Goal: Information Seeking & Learning: Understand process/instructions

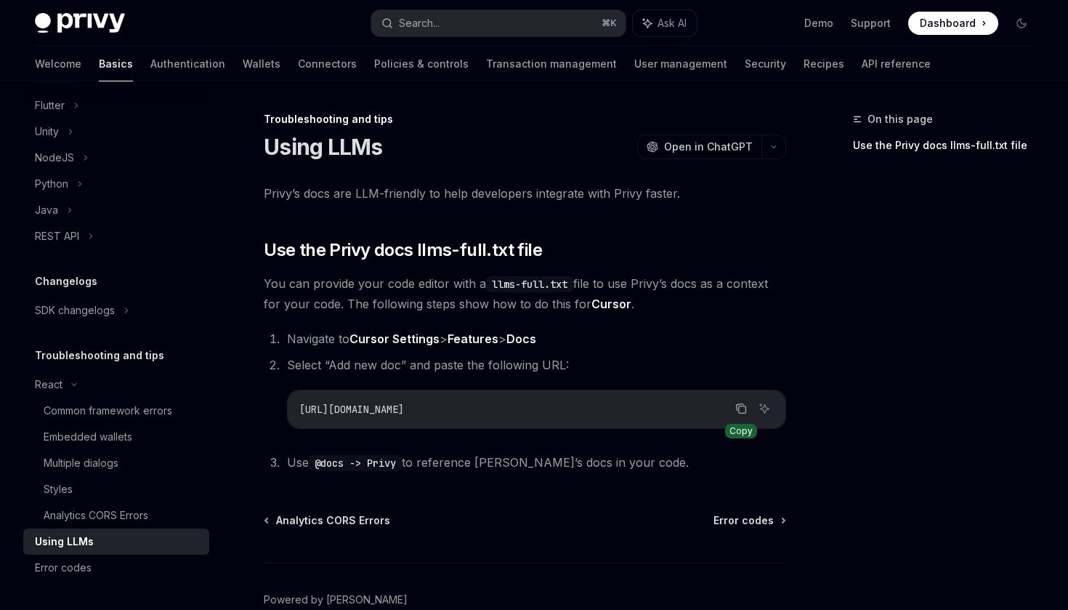
click at [738, 407] on icon "Copy the contents from the code block" at bounding box center [741, 409] width 12 height 12
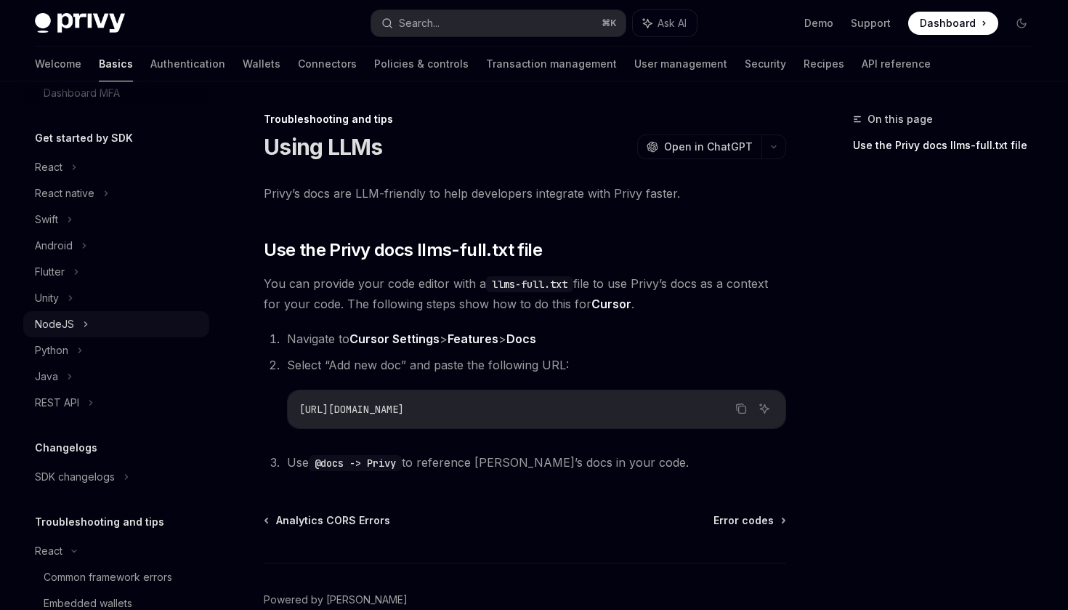
scroll to position [272, 0]
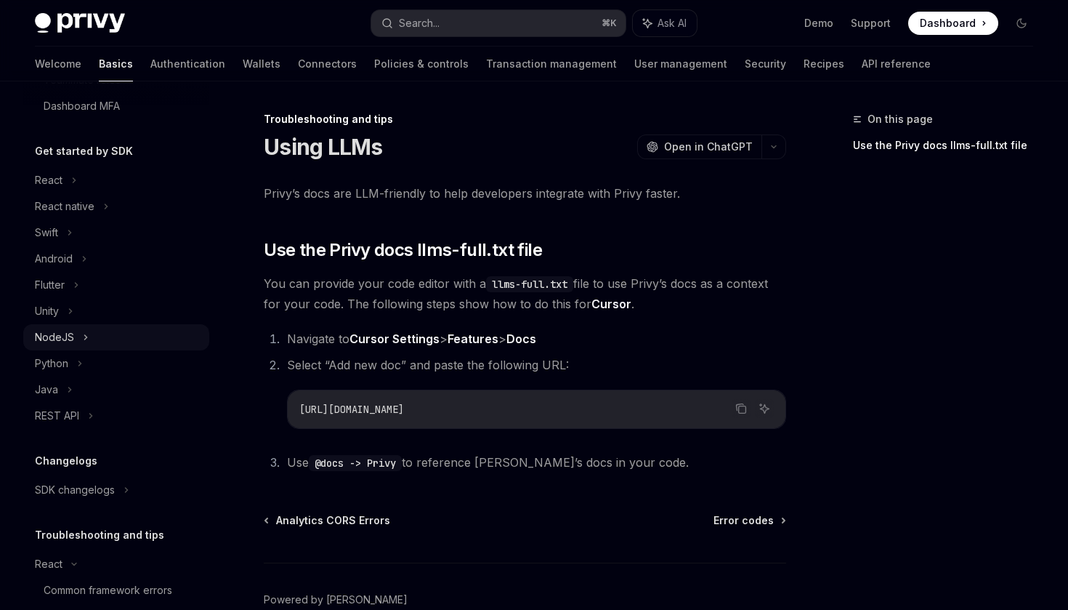
click at [79, 339] on div "NodeJS" at bounding box center [116, 337] width 186 height 26
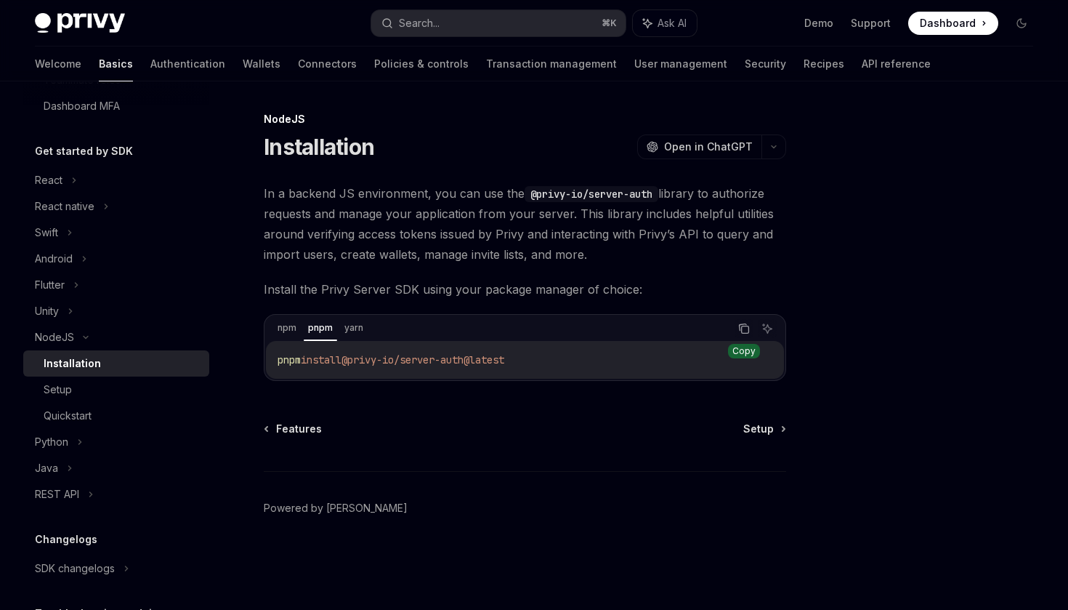
click at [746, 319] on button "Copy the contents from the code block" at bounding box center [744, 328] width 19 height 19
click at [763, 434] on span "Setup" at bounding box center [758, 428] width 31 height 15
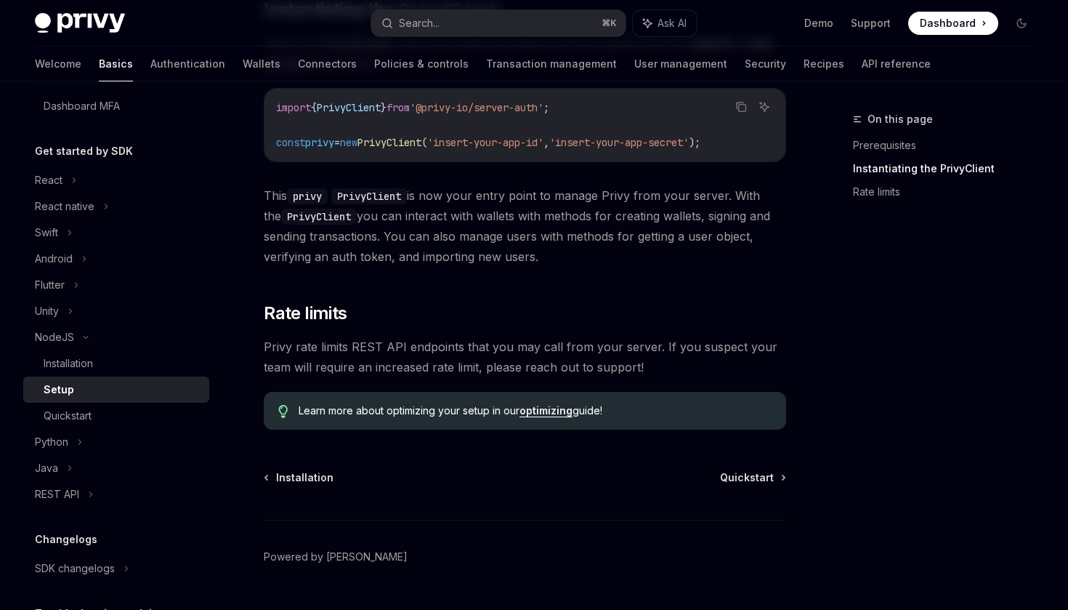
scroll to position [337, 0]
click at [184, 423] on div "Quickstart" at bounding box center [122, 415] width 157 height 17
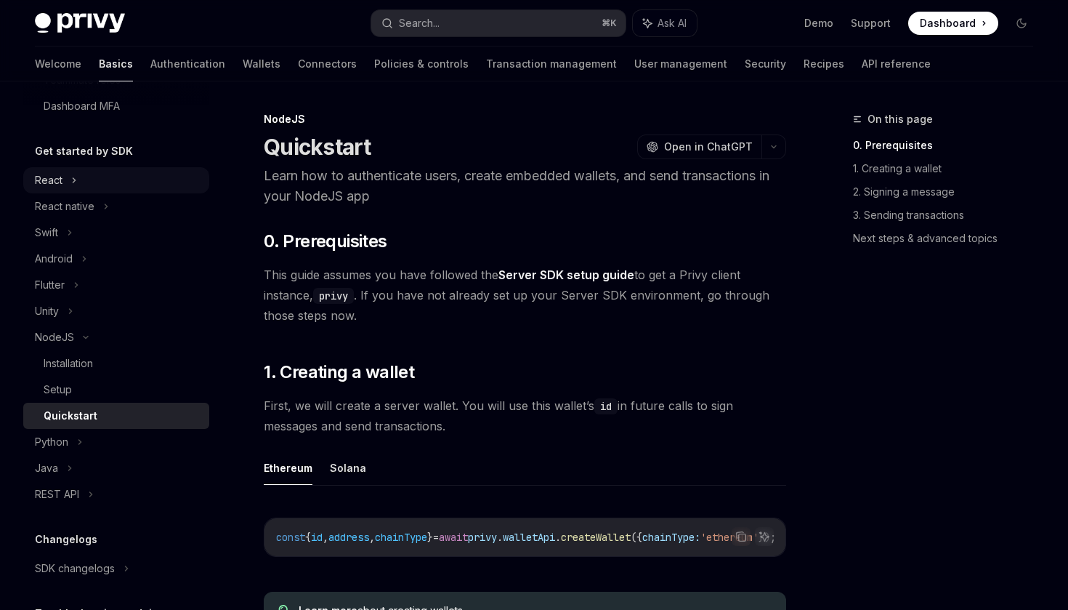
click at [62, 186] on div "React" at bounding box center [116, 180] width 186 height 26
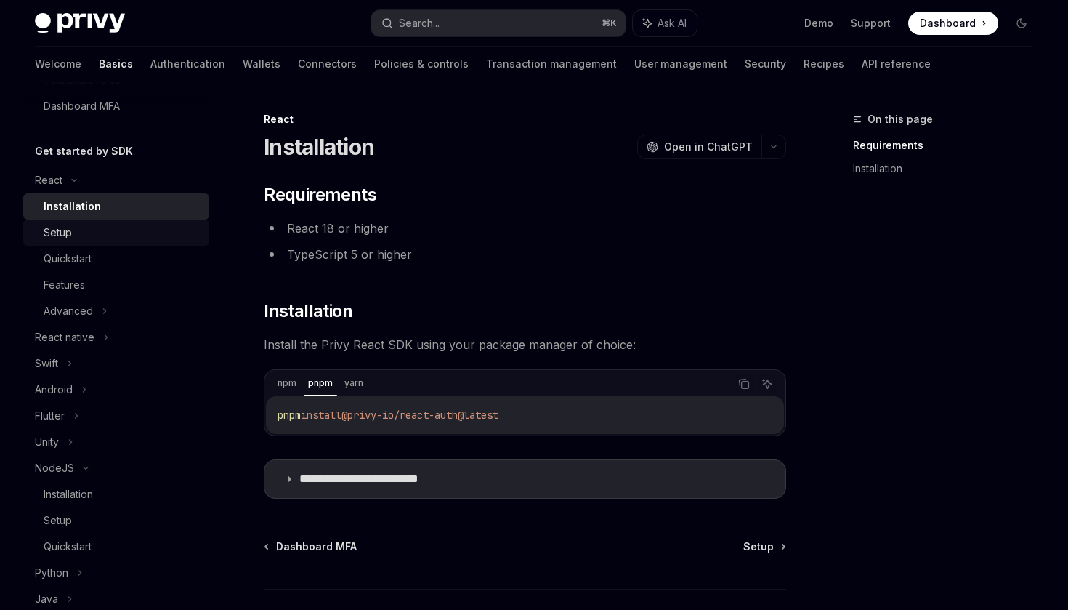
click at [128, 231] on div "Setup" at bounding box center [122, 232] width 157 height 17
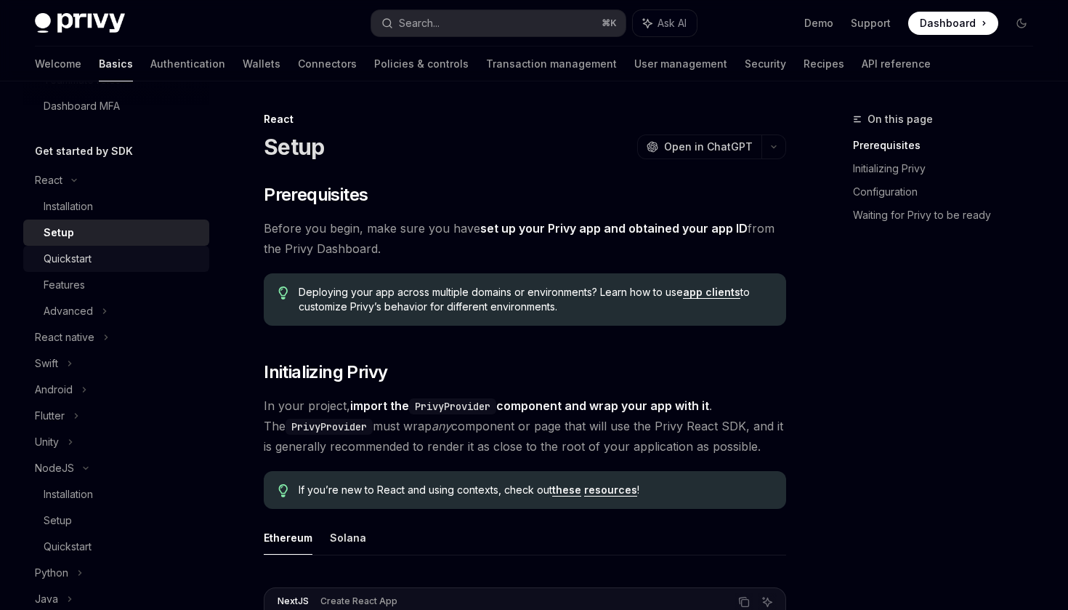
click at [113, 258] on div "Quickstart" at bounding box center [122, 258] width 157 height 17
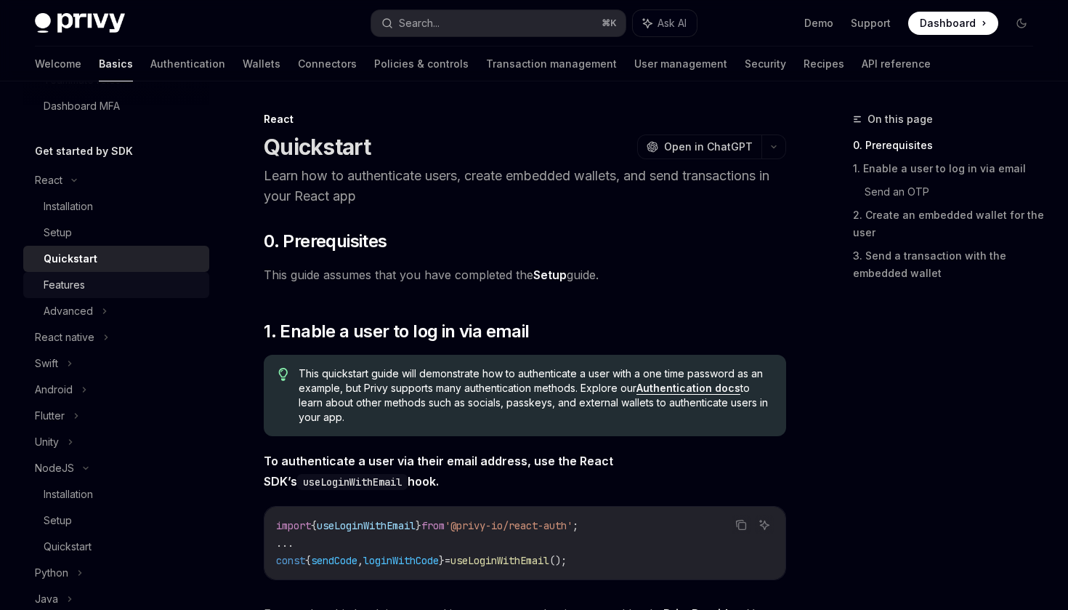
click at [108, 281] on div "Features" at bounding box center [122, 284] width 157 height 17
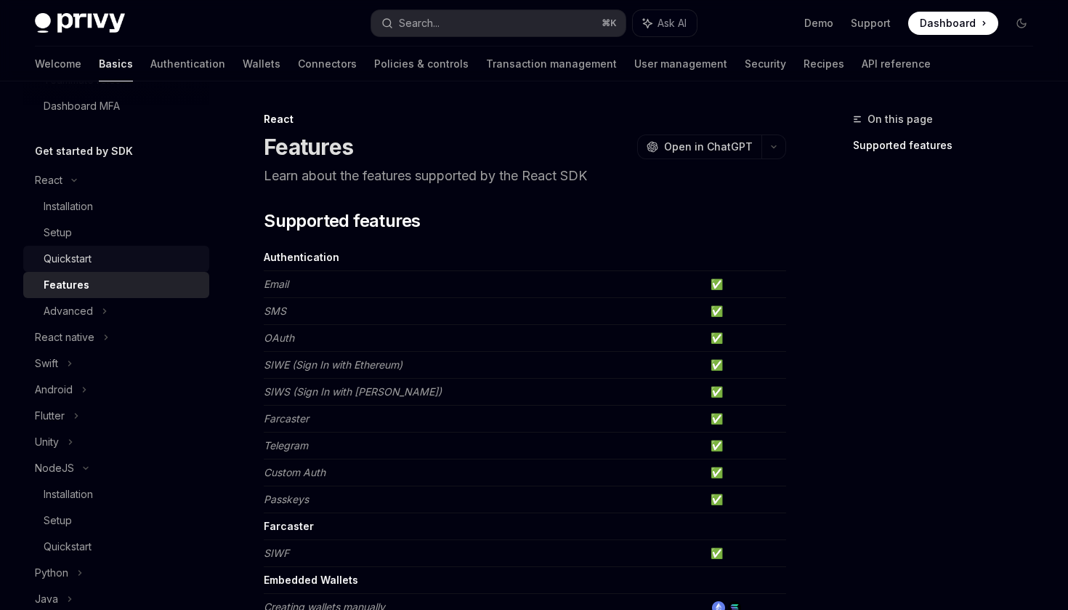
click at [87, 254] on div "Quickstart" at bounding box center [68, 258] width 48 height 17
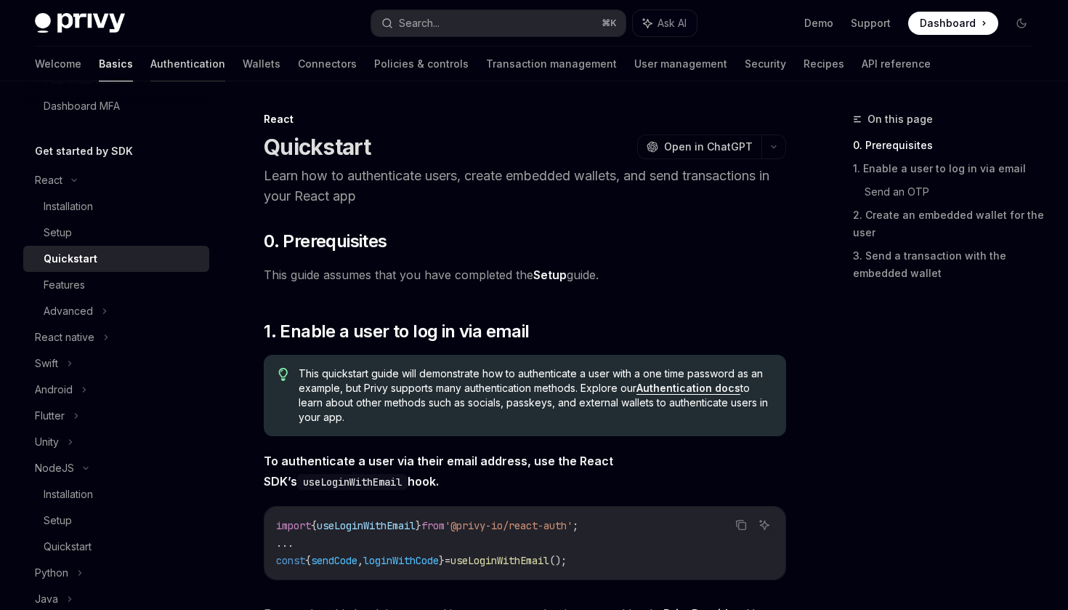
click at [150, 69] on link "Authentication" at bounding box center [187, 64] width 75 height 35
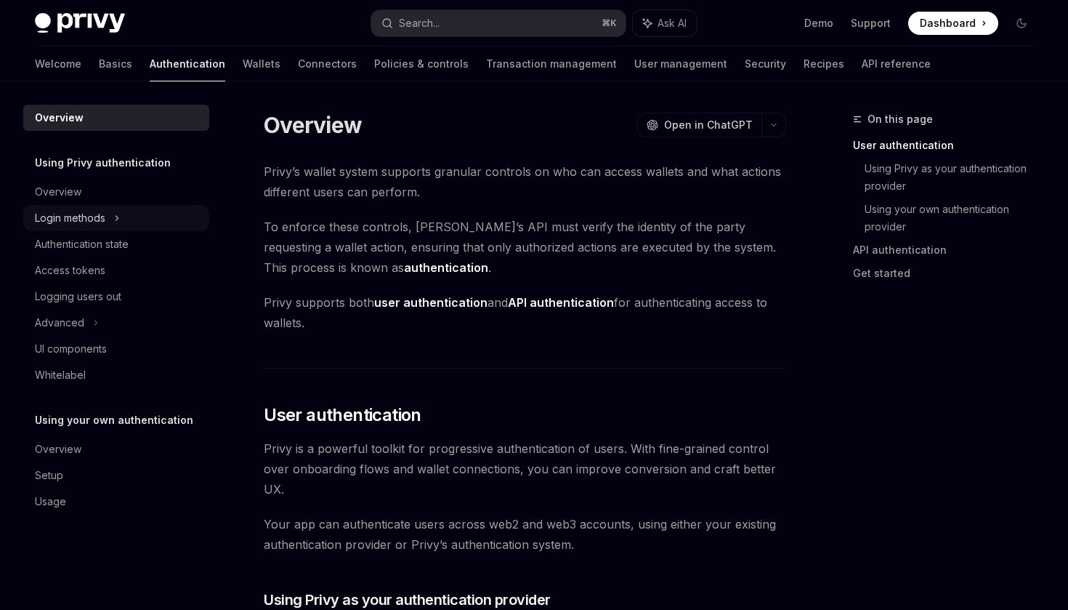
click at [113, 219] on div "Login methods" at bounding box center [116, 218] width 186 height 26
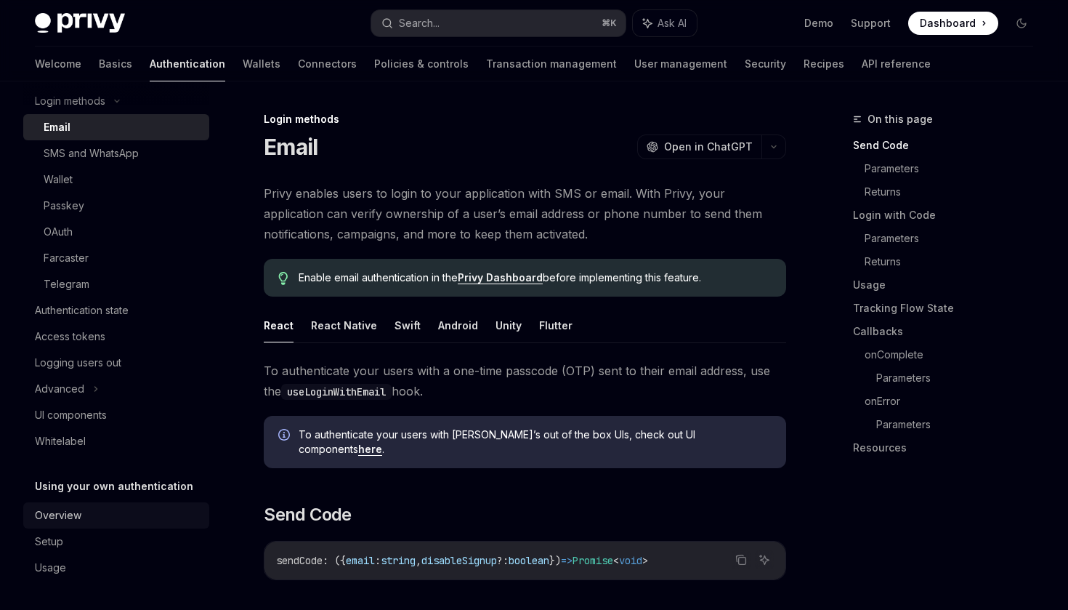
scroll to position [117, 0]
click at [99, 62] on link "Basics" at bounding box center [115, 64] width 33 height 35
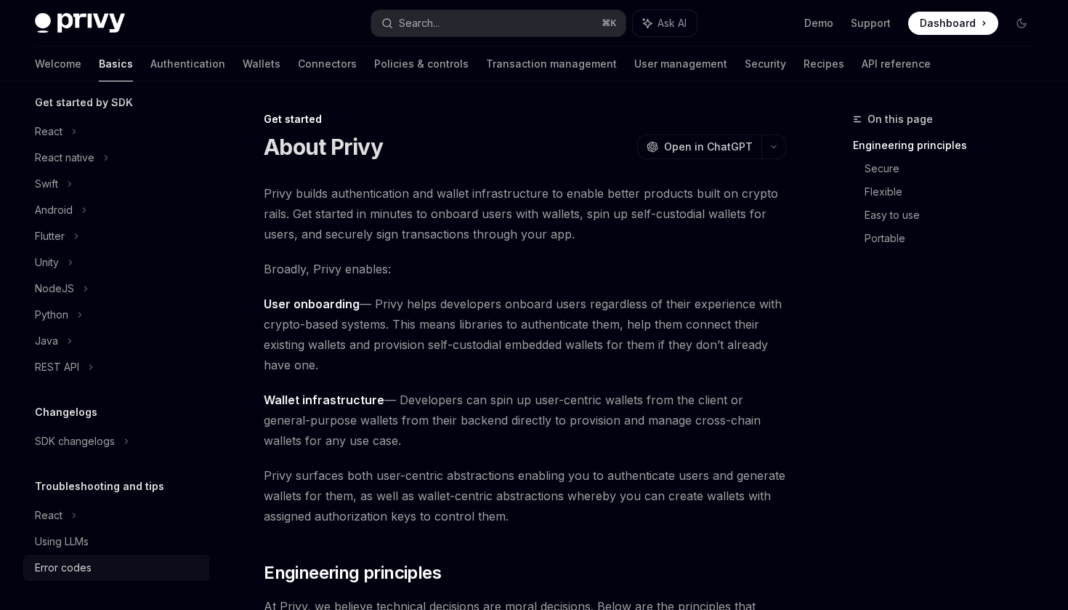
scroll to position [163, 0]
click at [78, 550] on link "Using LLMs" at bounding box center [116, 541] width 186 height 26
type textarea "*"
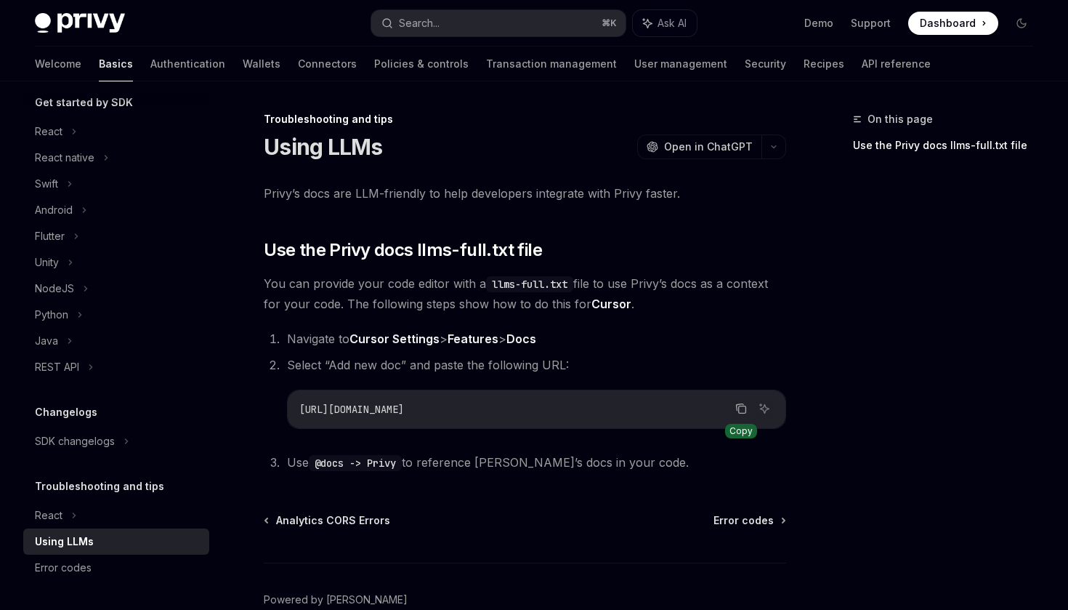
click at [744, 416] on button "Copy the contents from the code block" at bounding box center [741, 408] width 19 height 19
